Goal: Find specific page/section: Find specific page/section

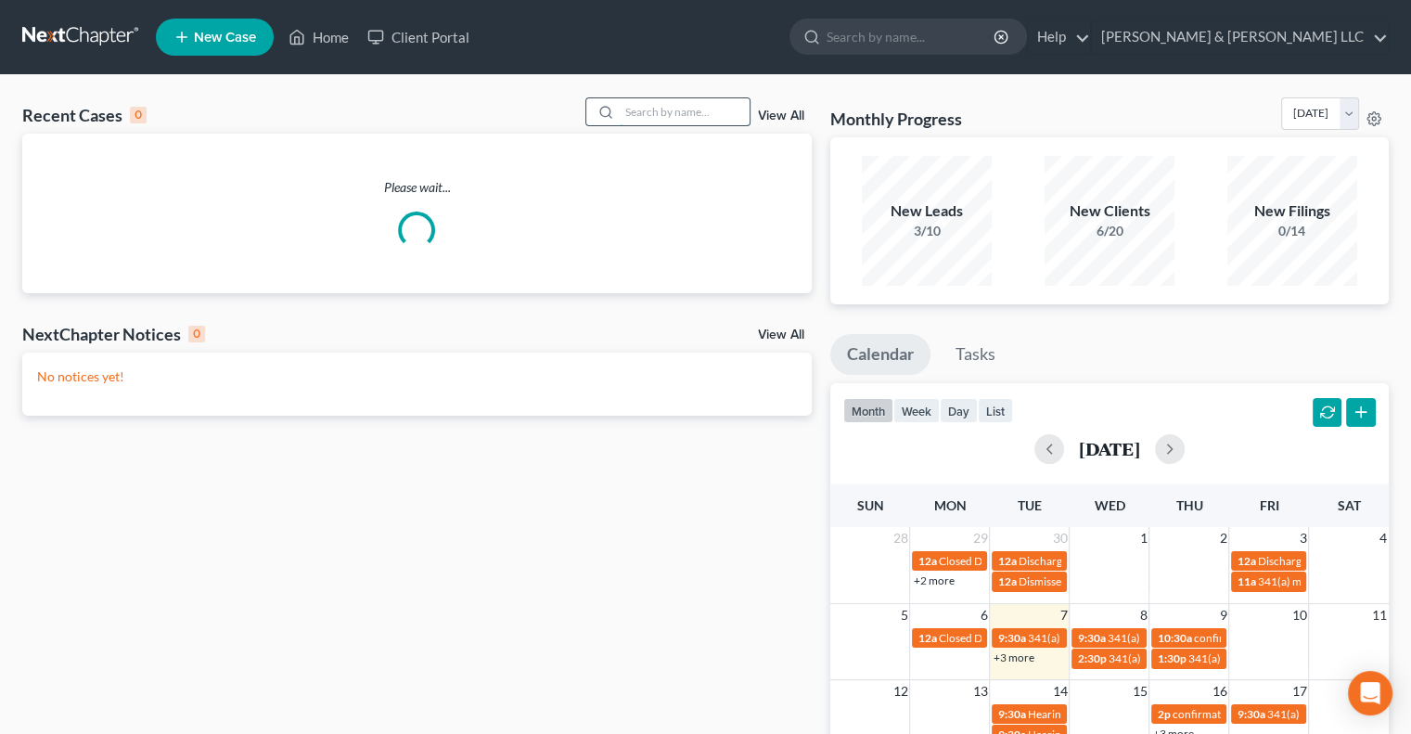
click at [697, 111] on input "search" at bounding box center [685, 111] width 130 height 27
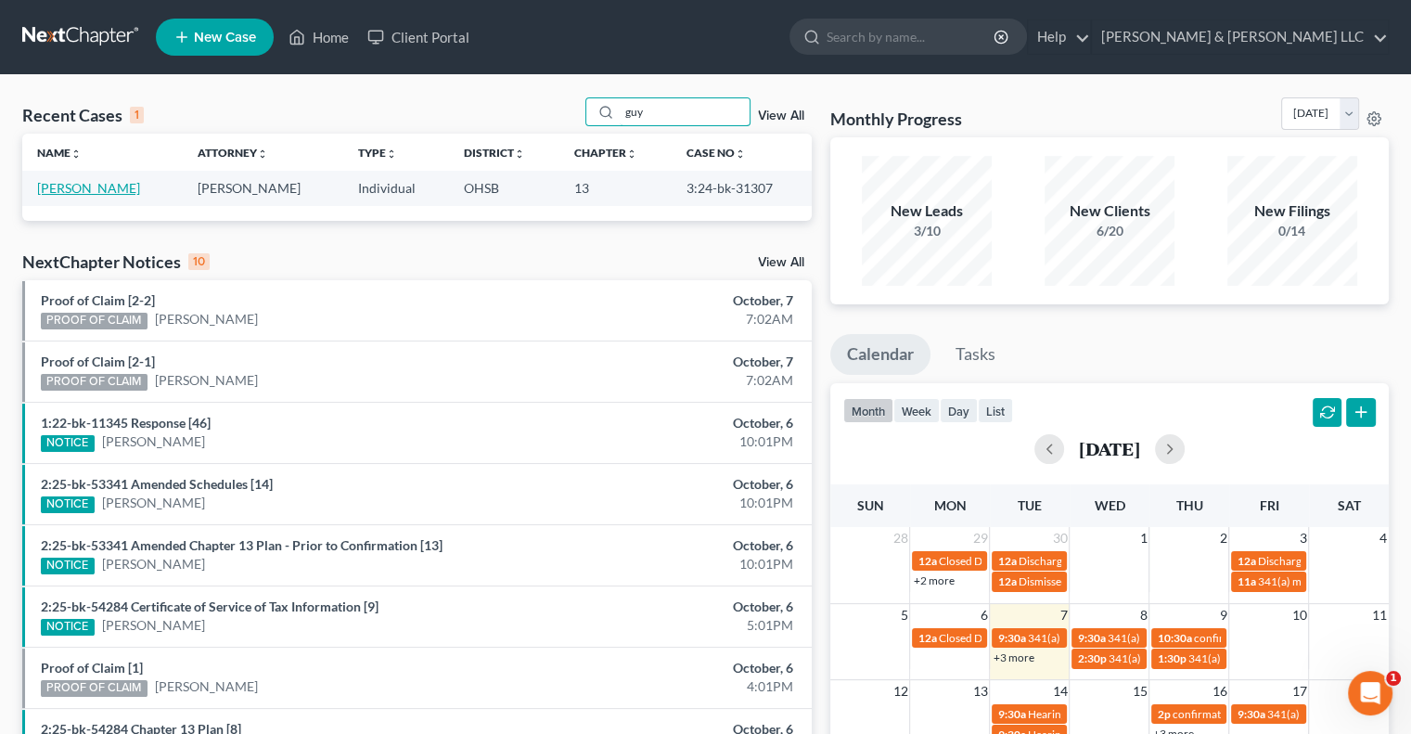
type input "guy"
click at [76, 187] on link "[PERSON_NAME]" at bounding box center [88, 188] width 103 height 16
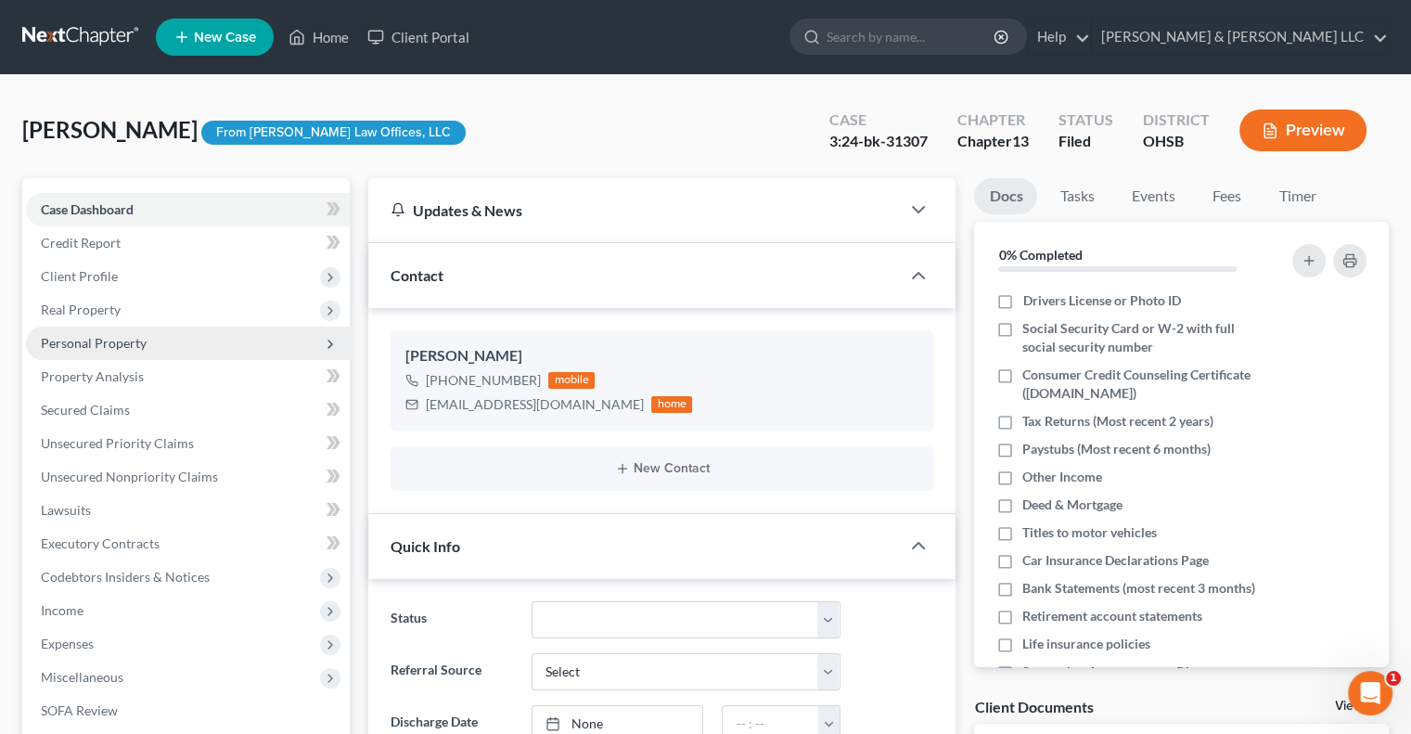
scroll to position [464, 0]
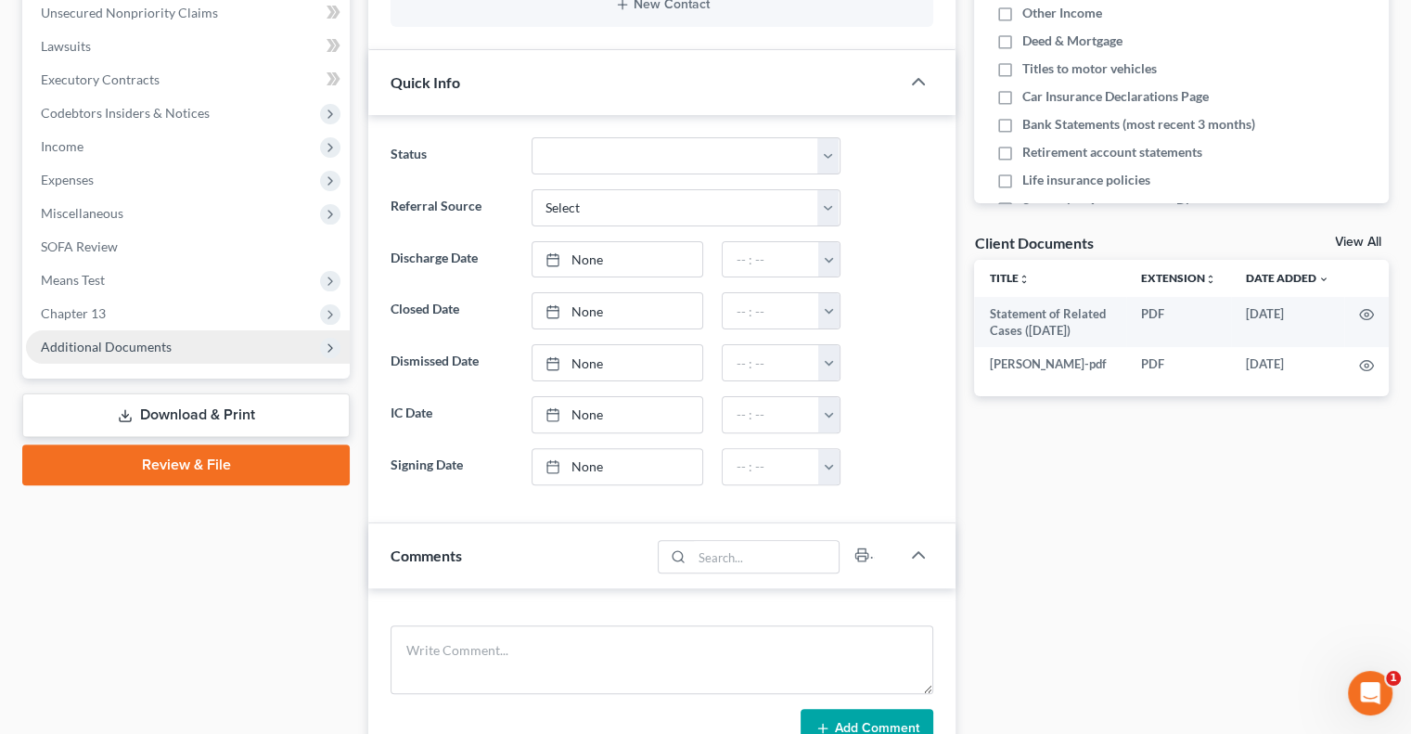
click at [119, 352] on span "Additional Documents" at bounding box center [106, 347] width 131 height 16
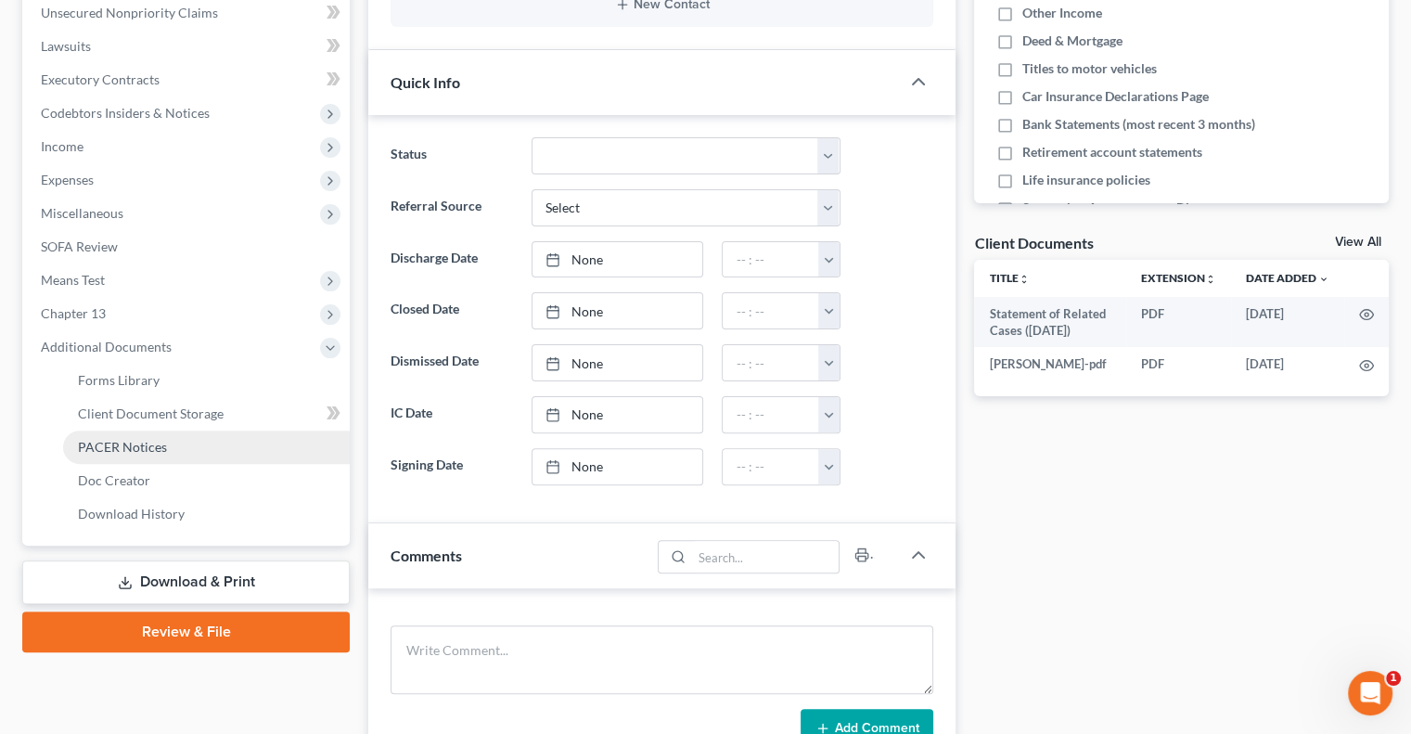
click at [143, 436] on link "PACER Notices" at bounding box center [206, 447] width 287 height 33
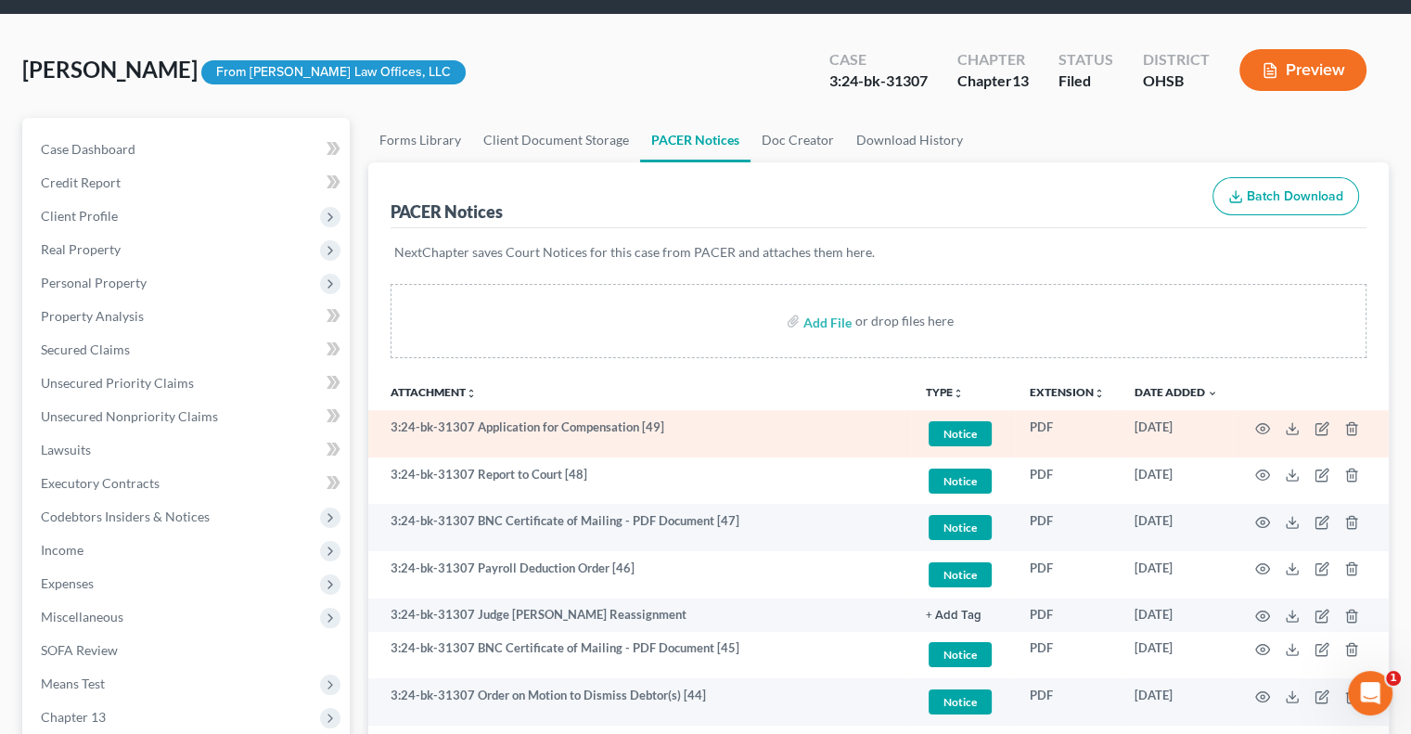
scroll to position [93, 0]
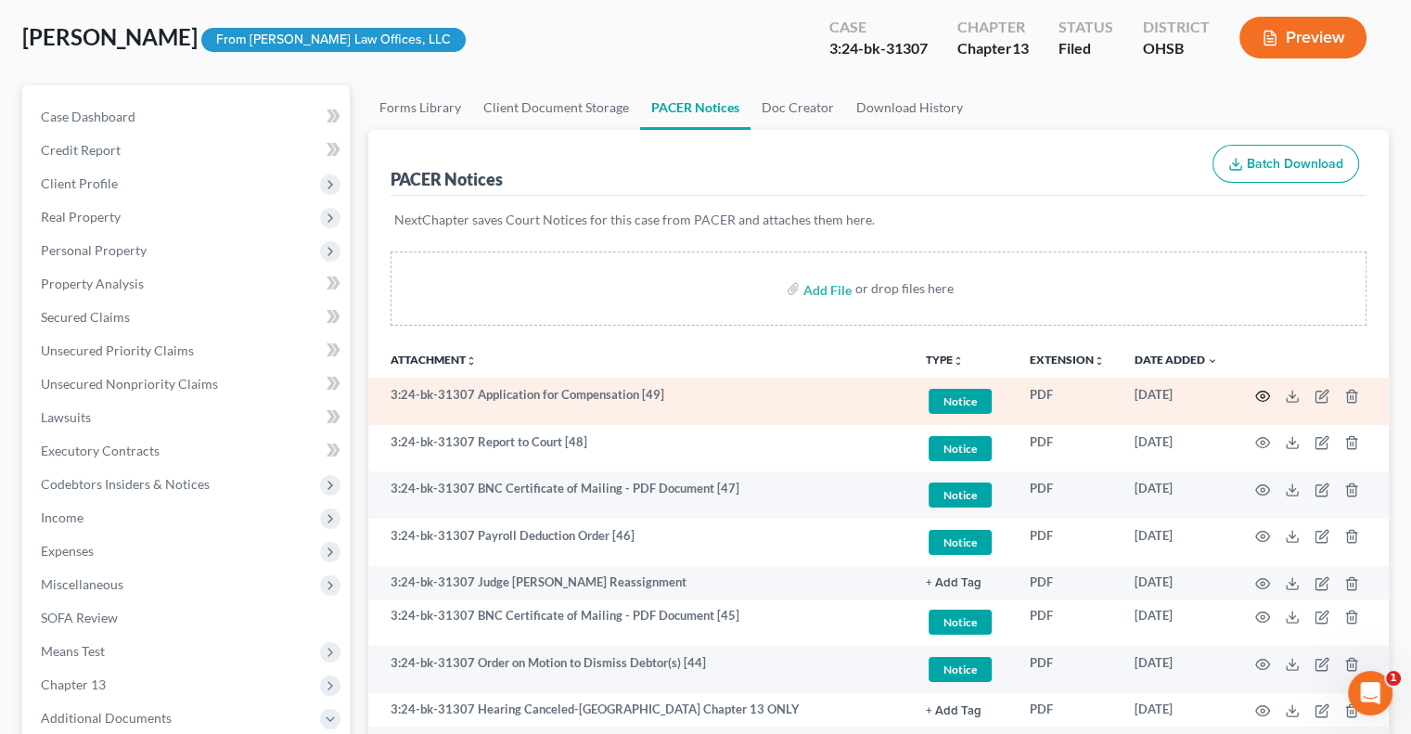
click at [1266, 395] on icon "button" at bounding box center [1263, 396] width 15 height 15
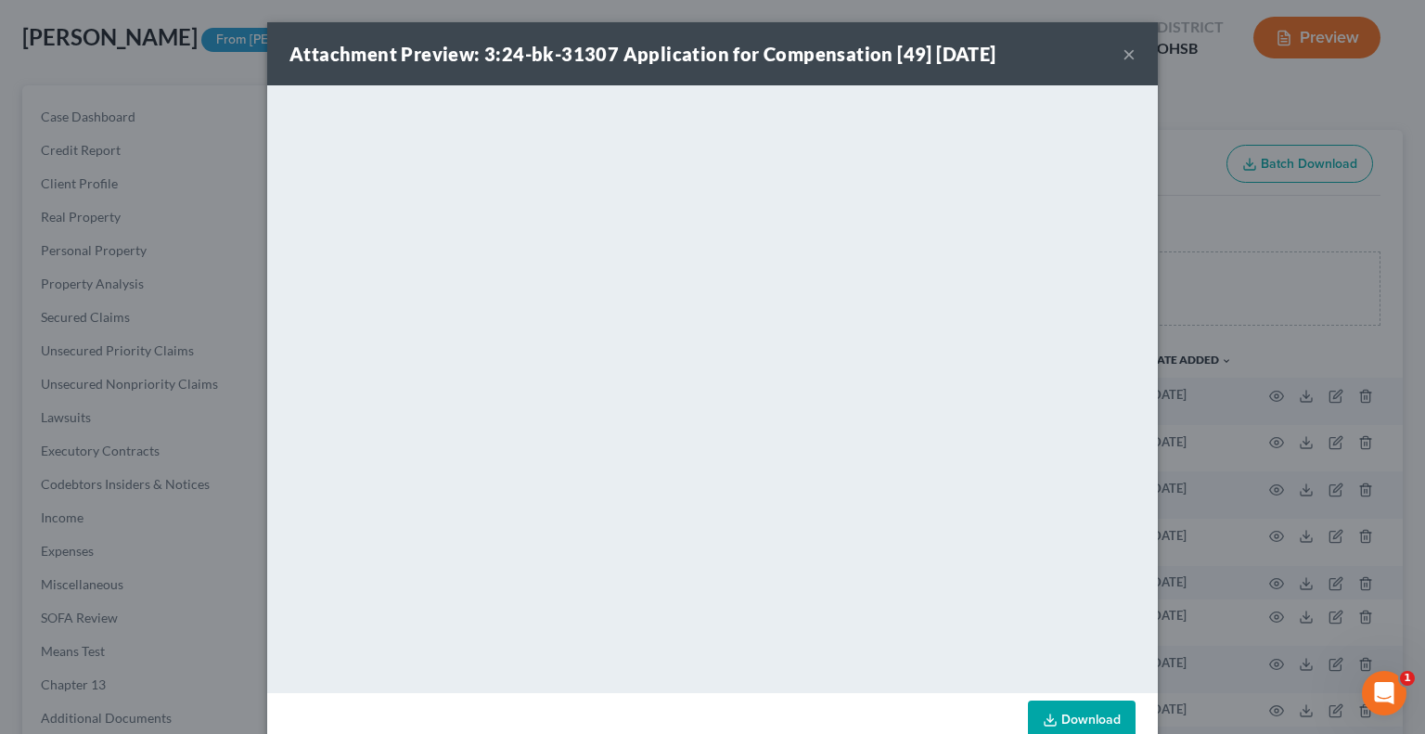
click at [1127, 53] on button "×" at bounding box center [1129, 54] width 13 height 22
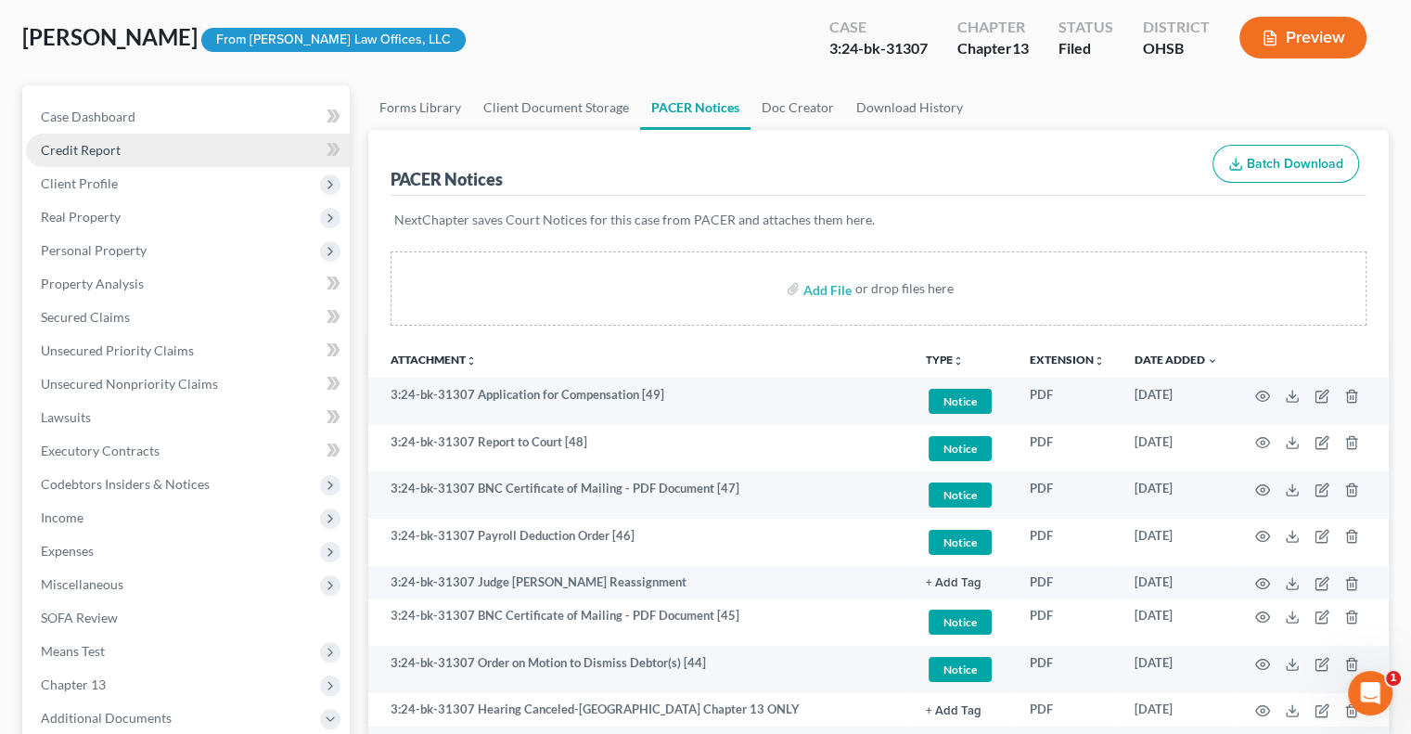
scroll to position [0, 0]
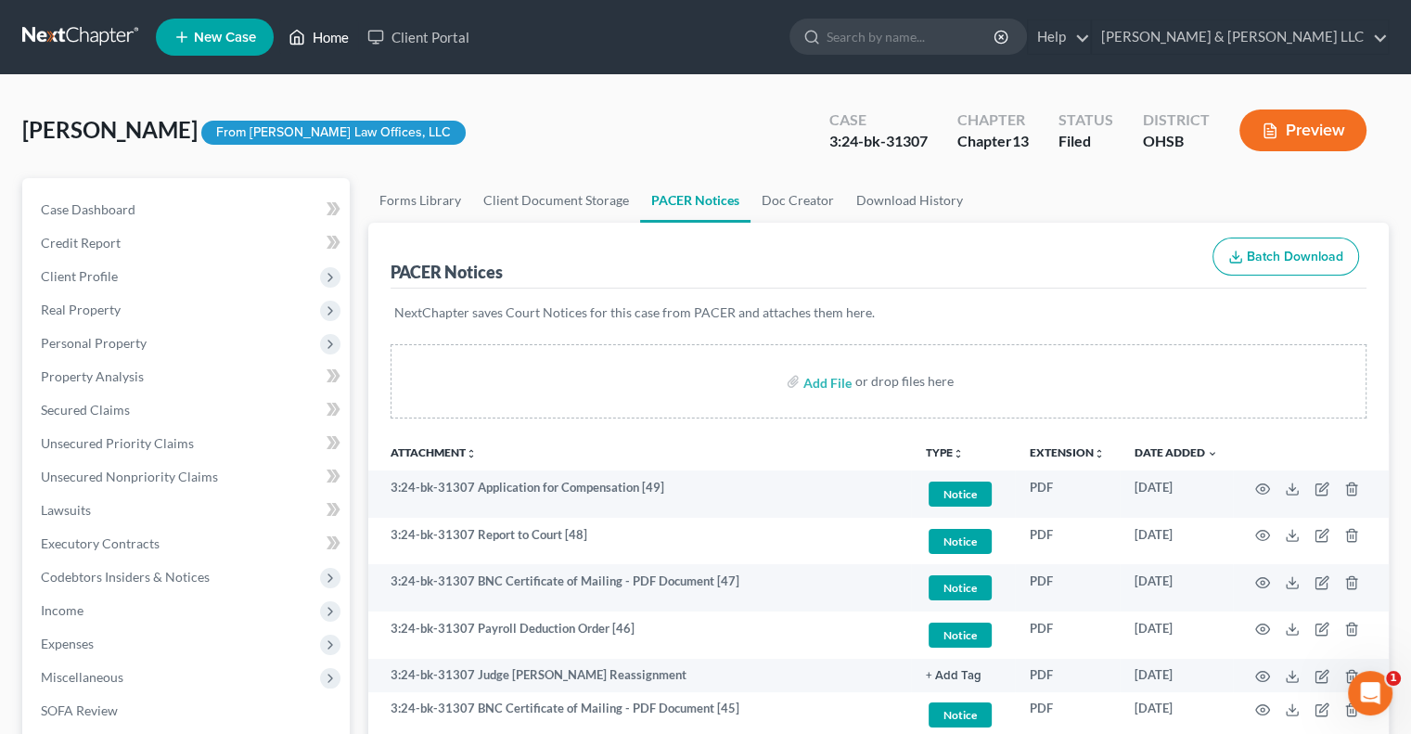
click at [321, 39] on link "Home" at bounding box center [318, 36] width 79 height 33
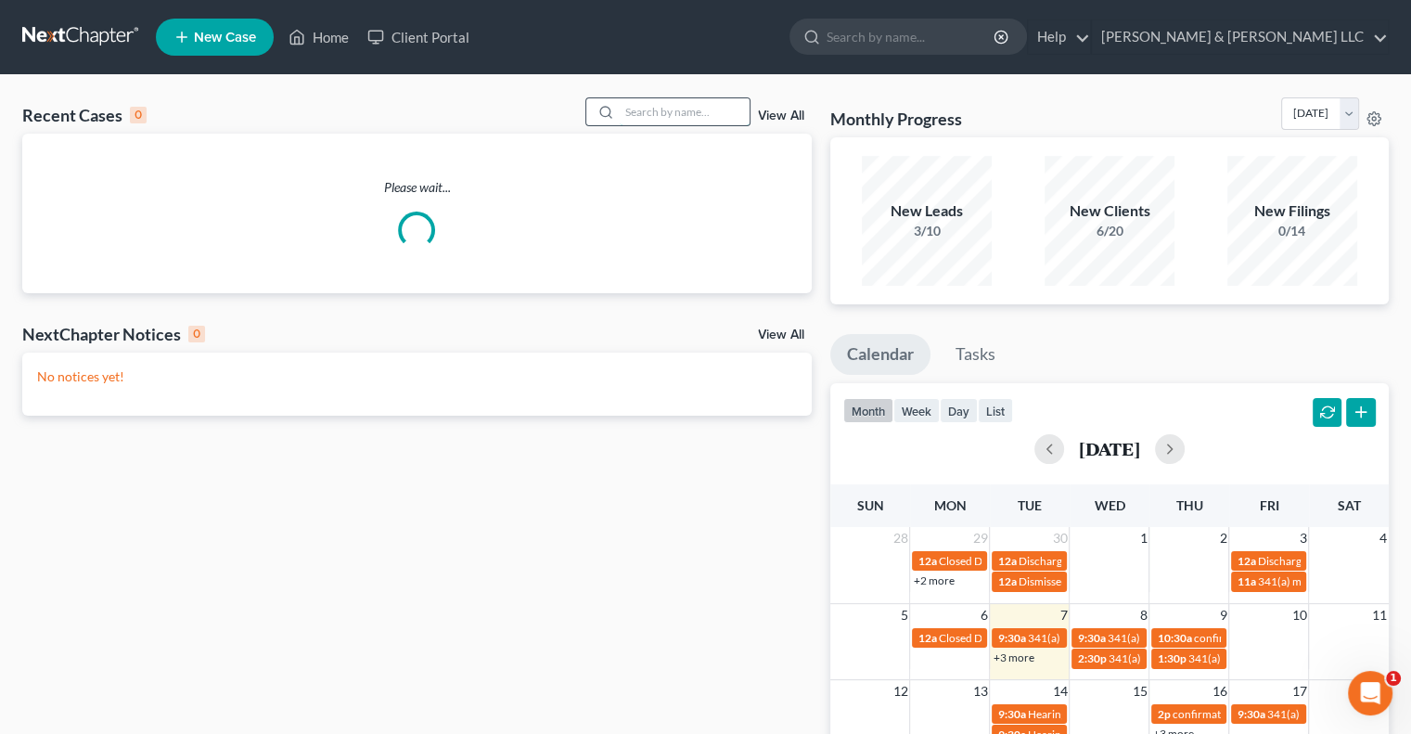
click at [623, 114] on input "search" at bounding box center [685, 111] width 130 height 27
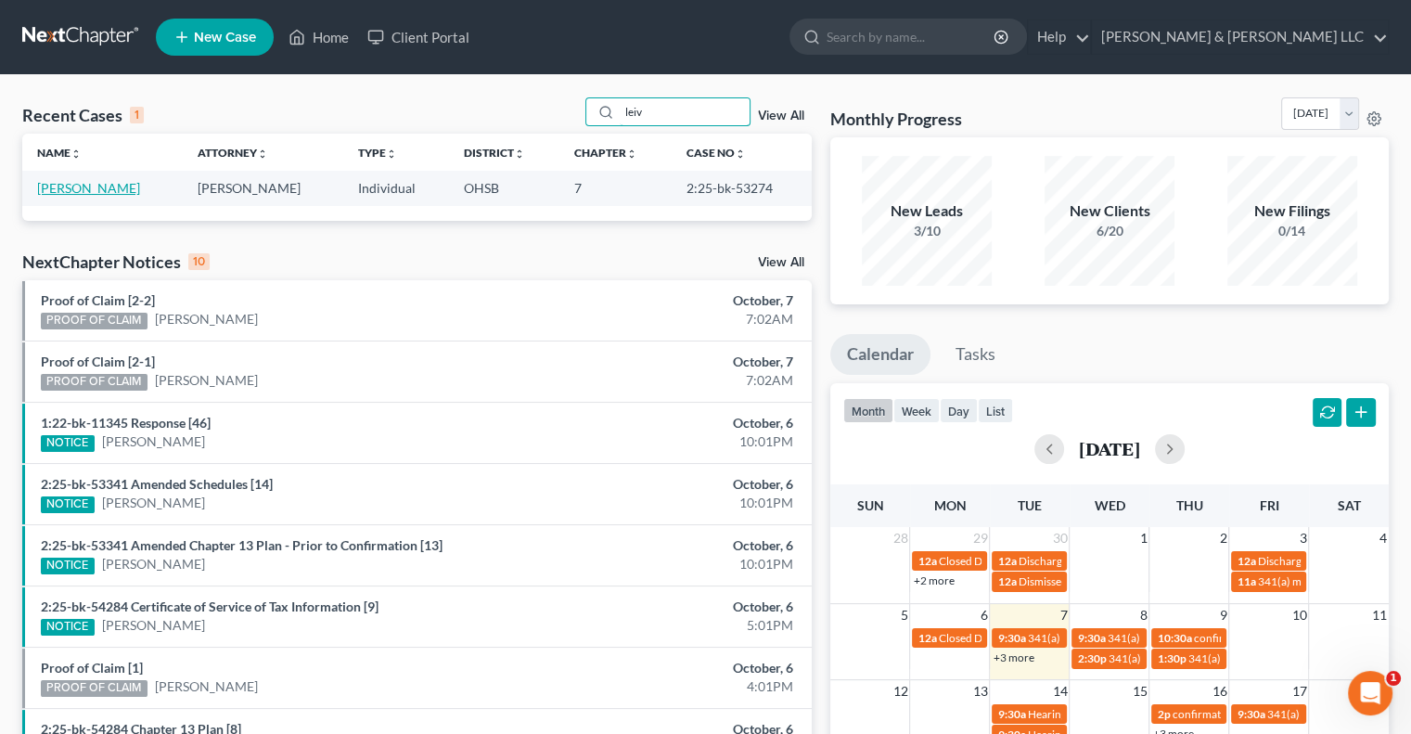
type input "leiv"
click at [83, 191] on link "[PERSON_NAME]" at bounding box center [88, 188] width 103 height 16
select select "6"
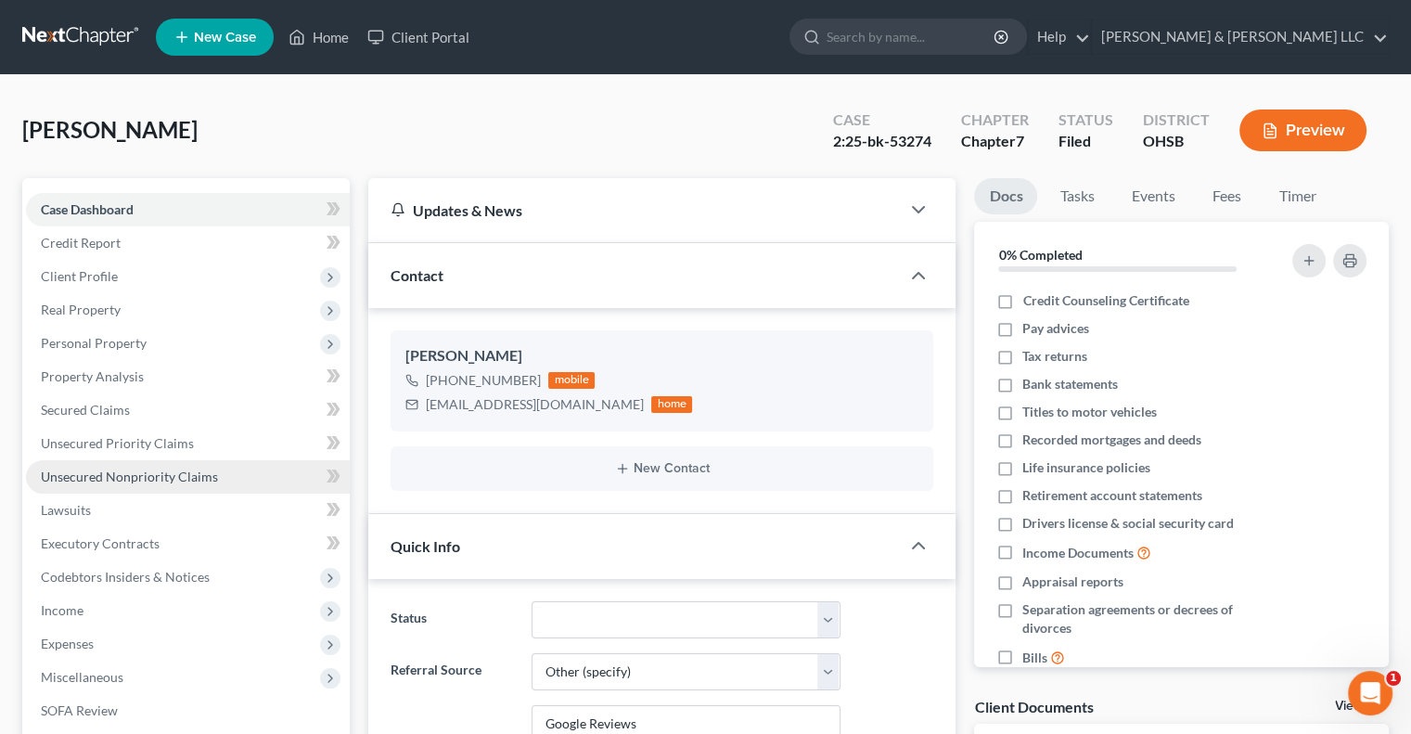
click at [153, 474] on span "Unsecured Nonpriority Claims" at bounding box center [129, 477] width 177 height 16
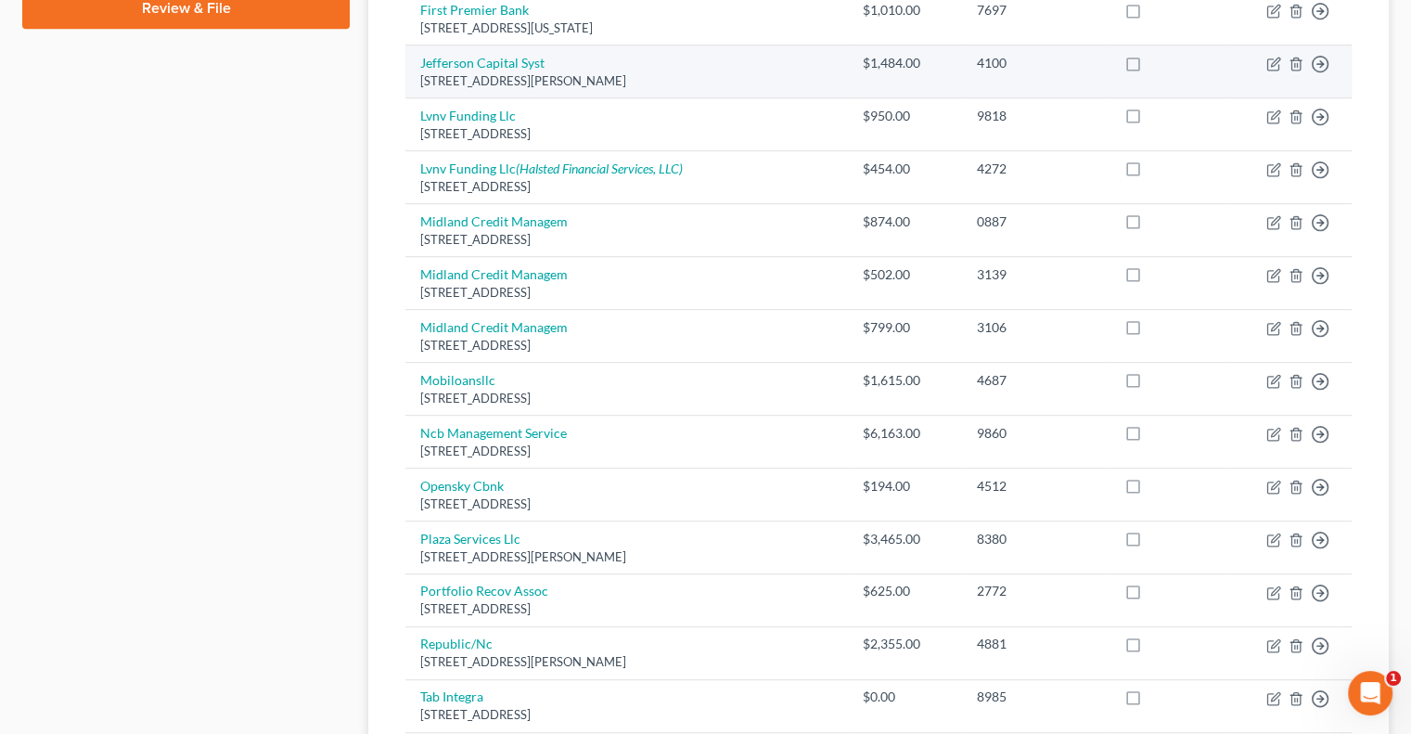
scroll to position [928, 0]
